Goal: Information Seeking & Learning: Stay updated

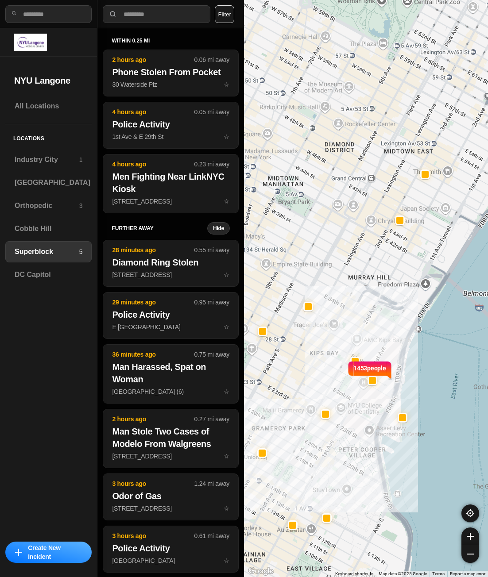
select select "*"
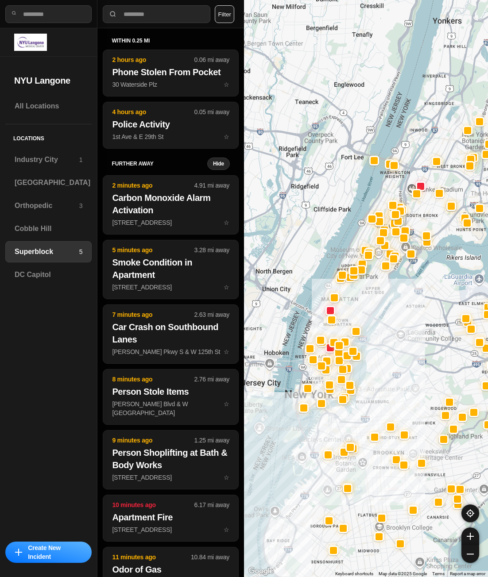
drag, startPoint x: 394, startPoint y: 496, endPoint x: 399, endPoint y: 439, distance: 56.4
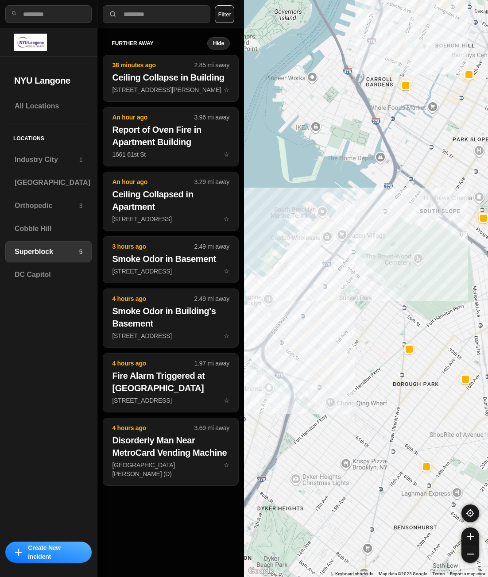
drag, startPoint x: 307, startPoint y: 421, endPoint x: 369, endPoint y: 500, distance: 100.8
click at [369, 500] on div at bounding box center [366, 288] width 244 height 577
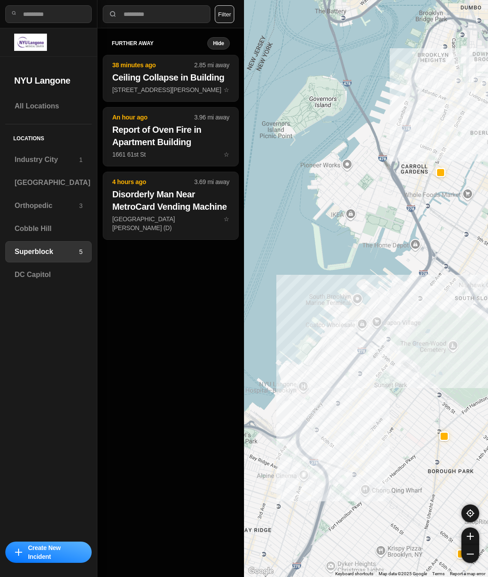
drag, startPoint x: 393, startPoint y: 412, endPoint x: 415, endPoint y: 481, distance: 72.5
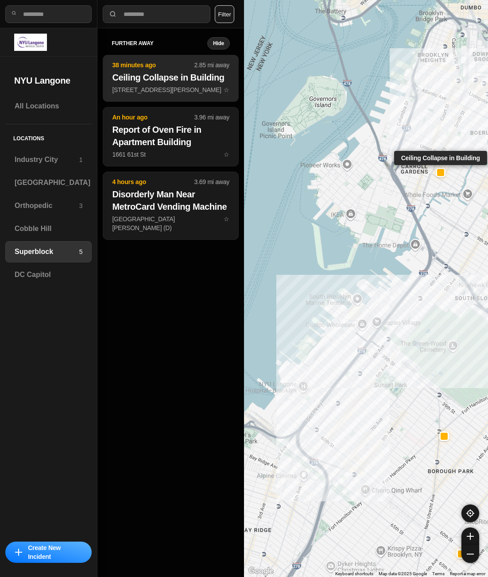
click at [154, 91] on p "[STREET_ADDRESS][PERSON_NAME] ☆" at bounding box center [170, 89] width 117 height 9
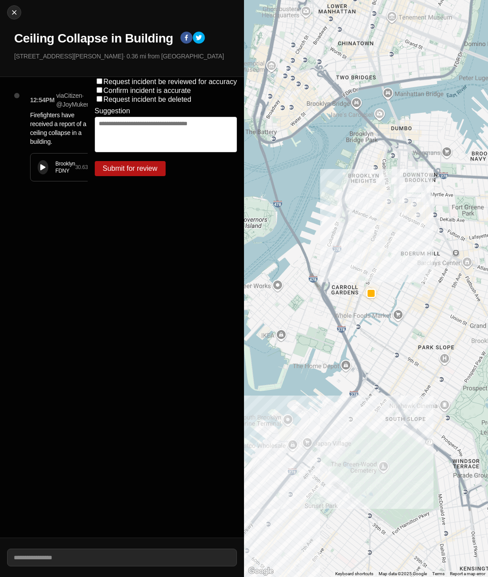
click at [50, 174] on div "Brooklyn FDNY 30.635 s" at bounding box center [62, 167] width 63 height 27
click at [15, 11] on img at bounding box center [14, 12] width 9 height 9
select select "*"
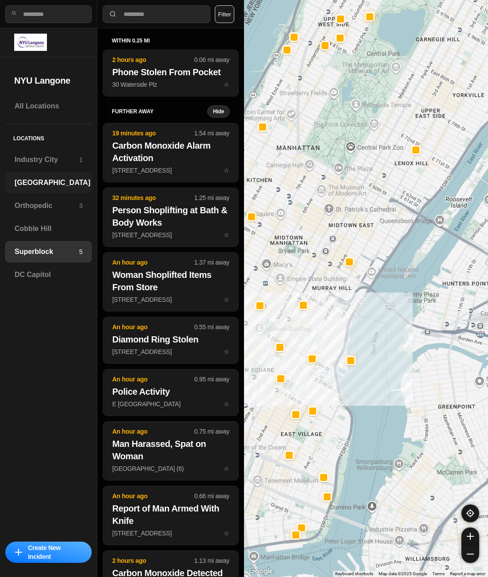
click at [36, 181] on h3 "[GEOGRAPHIC_DATA]" at bounding box center [53, 182] width 76 height 11
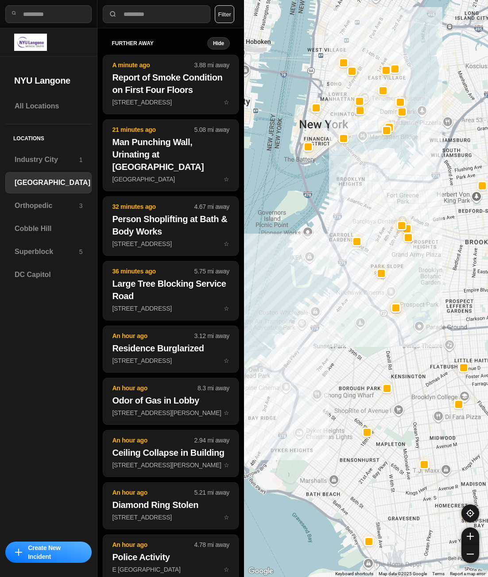
drag, startPoint x: 330, startPoint y: 340, endPoint x: 333, endPoint y: 366, distance: 25.9
click at [333, 366] on div at bounding box center [366, 288] width 244 height 577
